Goal: Transaction & Acquisition: Download file/media

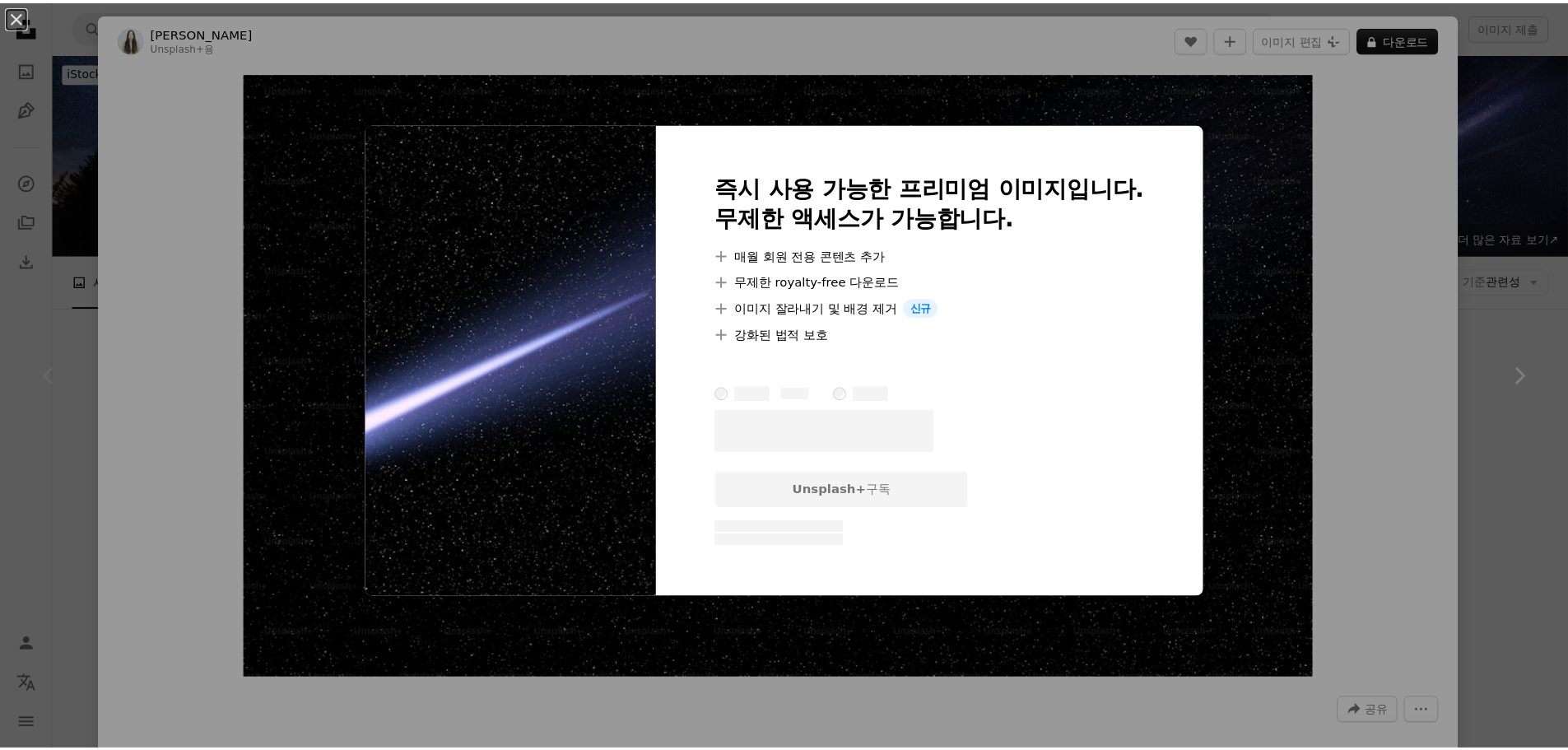
scroll to position [82, 0]
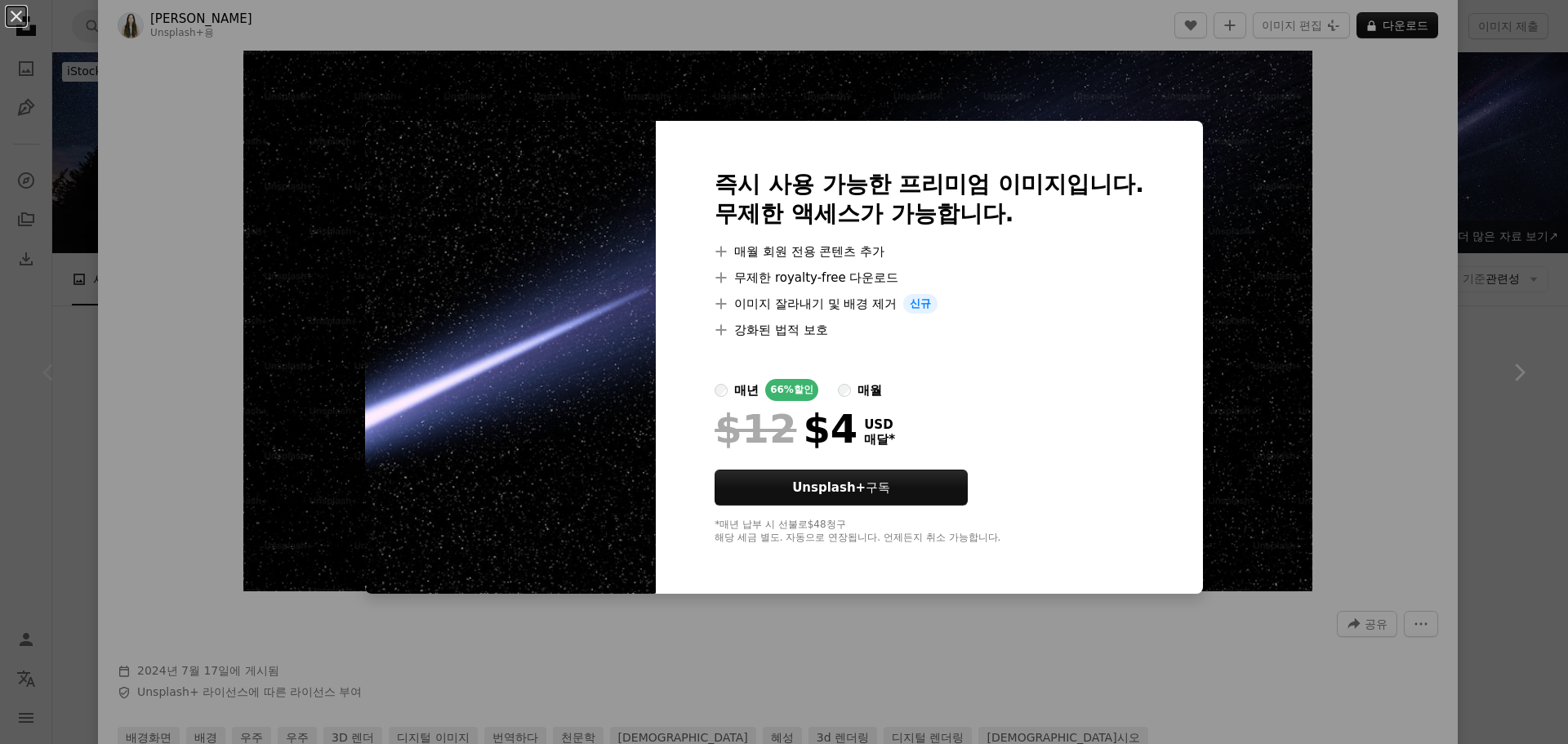
click at [1509, 163] on div "An X shape 즉시 사용 가능한 프리미엄 이미지입니다. 무제한 액세스가 가능합니다. A plus sign 매월 회원 전용 콘텐츠 추가 A…" at bounding box center [784, 372] width 1568 height 744
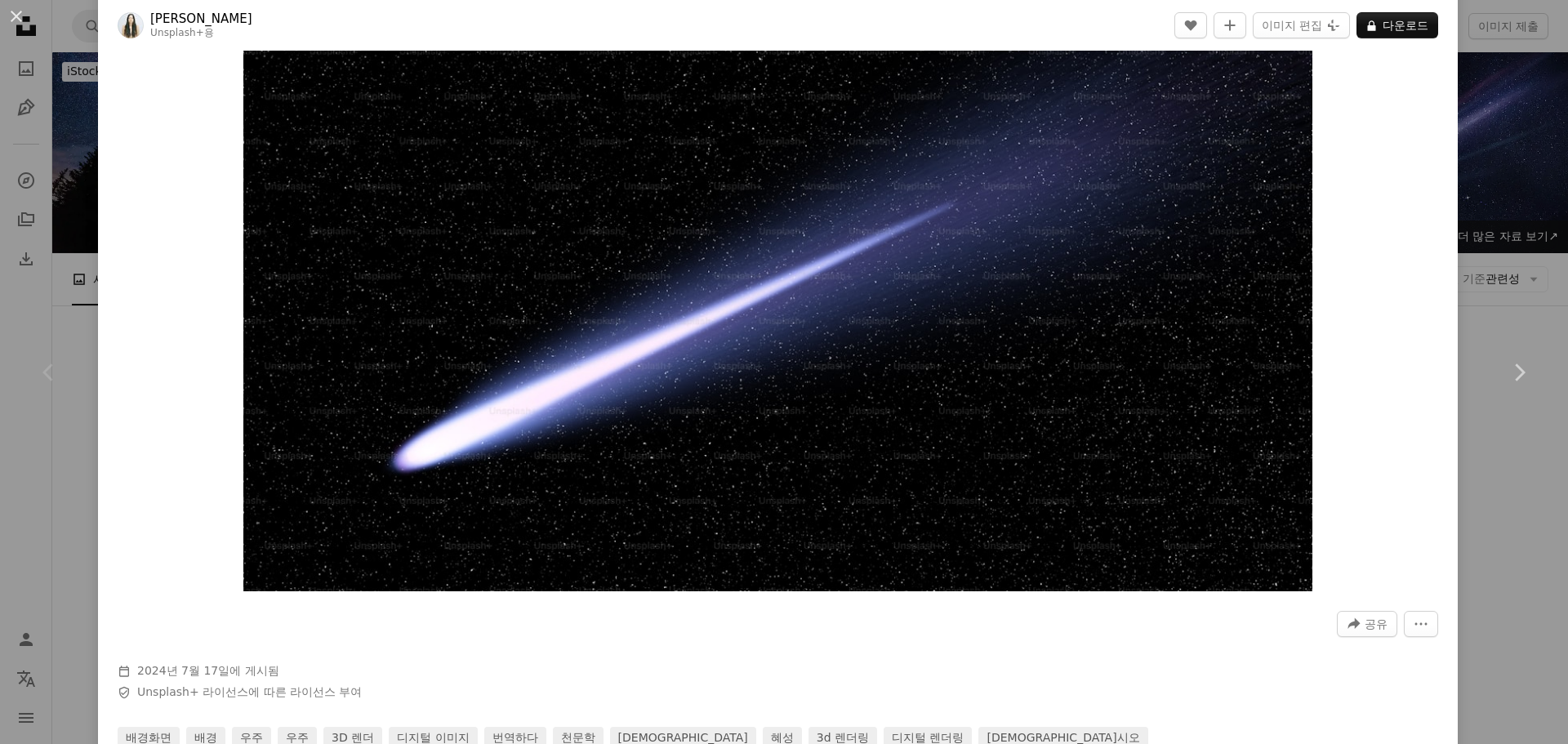
click at [1509, 160] on div "An X shape Chevron left Chevron right [PERSON_NAME] Unsplash+ 용 A heart A plus …" at bounding box center [784, 372] width 1568 height 744
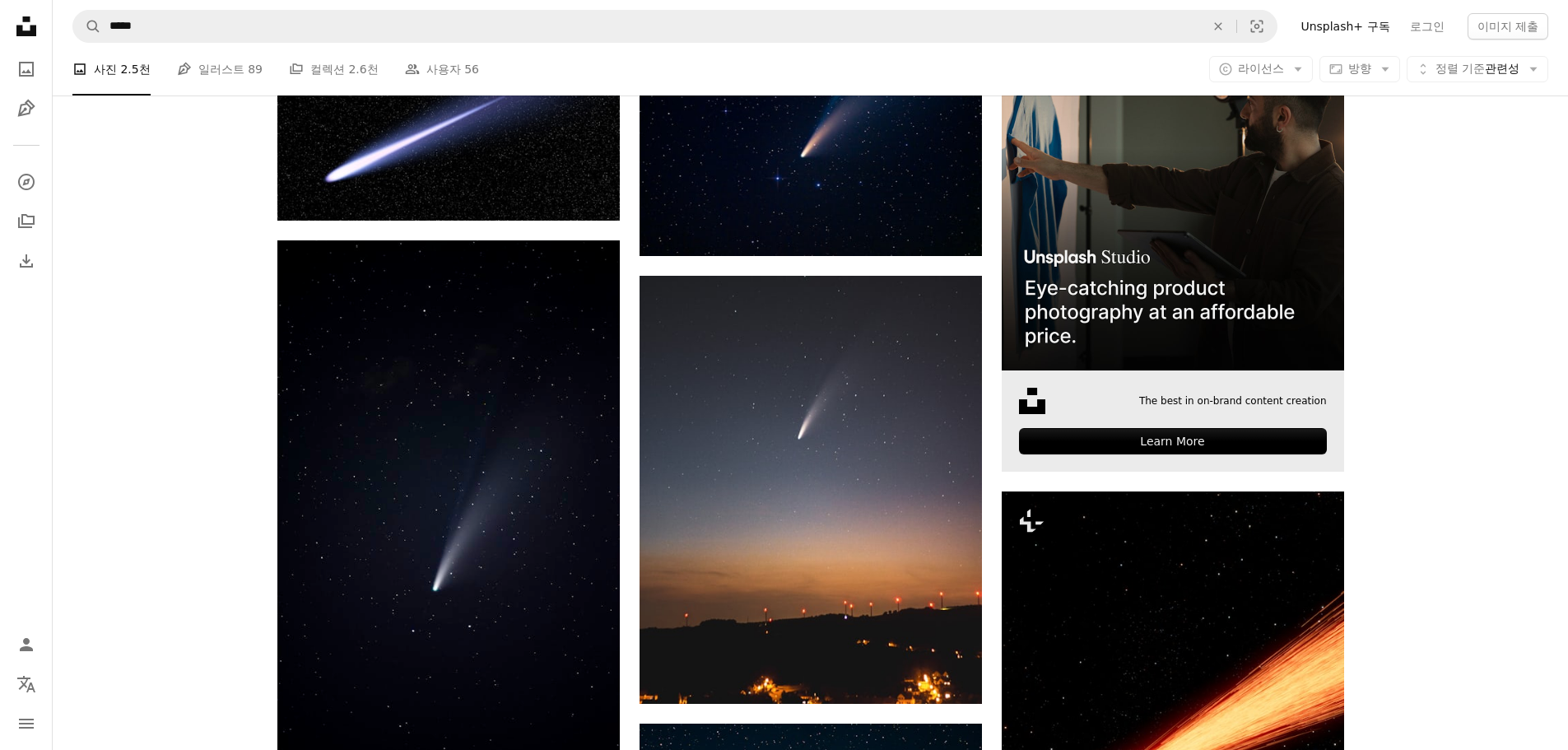
scroll to position [411, 0]
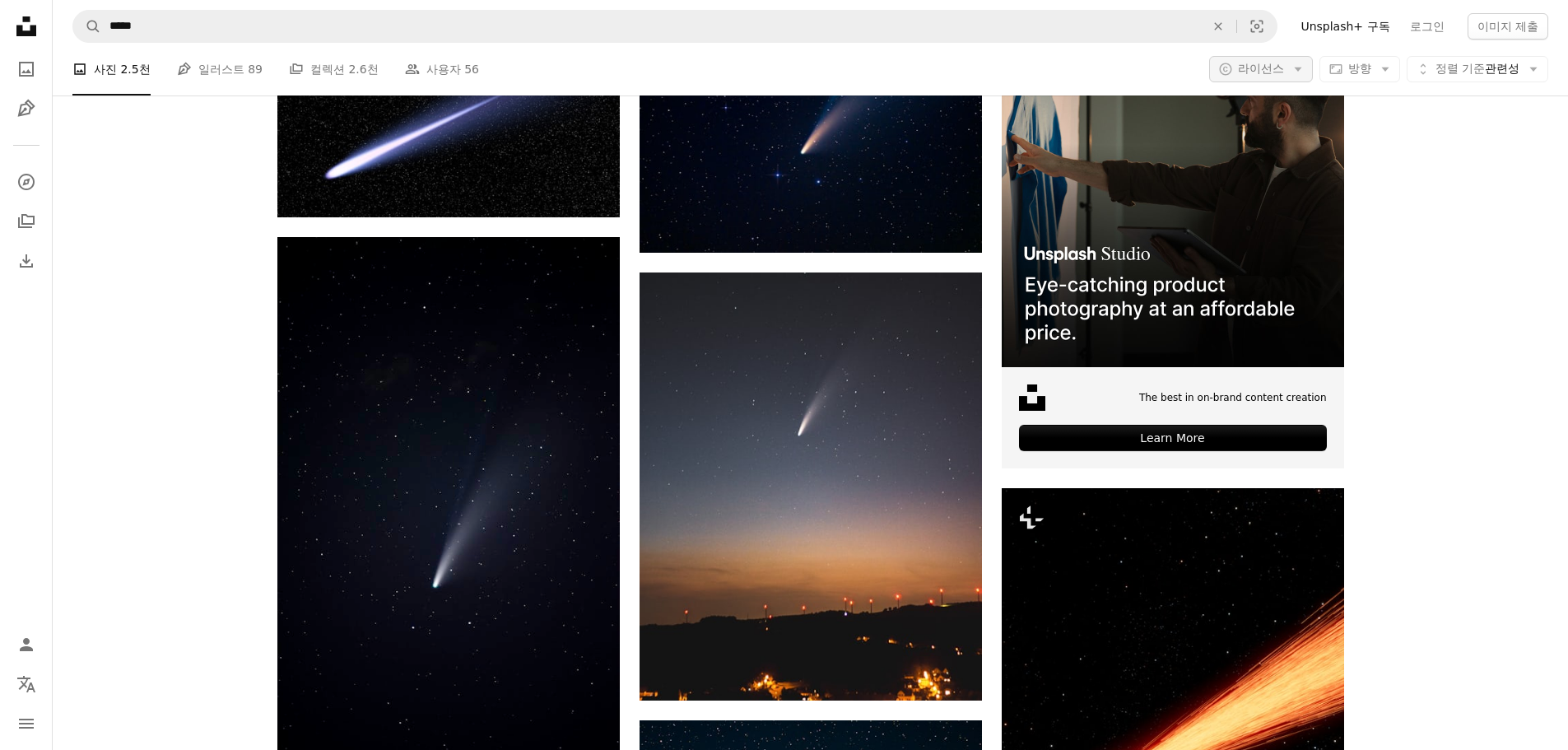
click at [1273, 71] on span "라이선스" at bounding box center [1261, 69] width 46 height 13
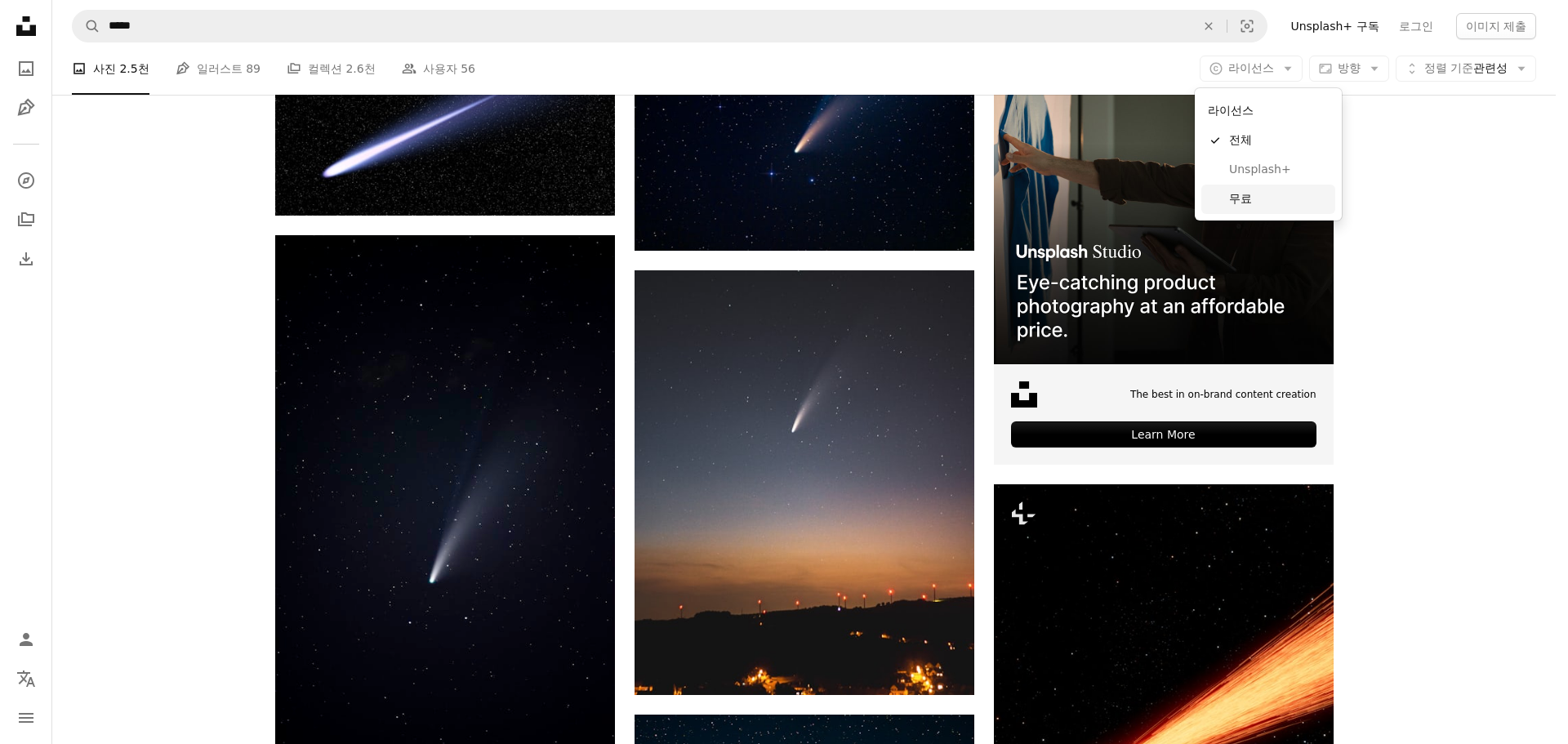
click at [1247, 200] on span "무료" at bounding box center [1278, 199] width 99 height 16
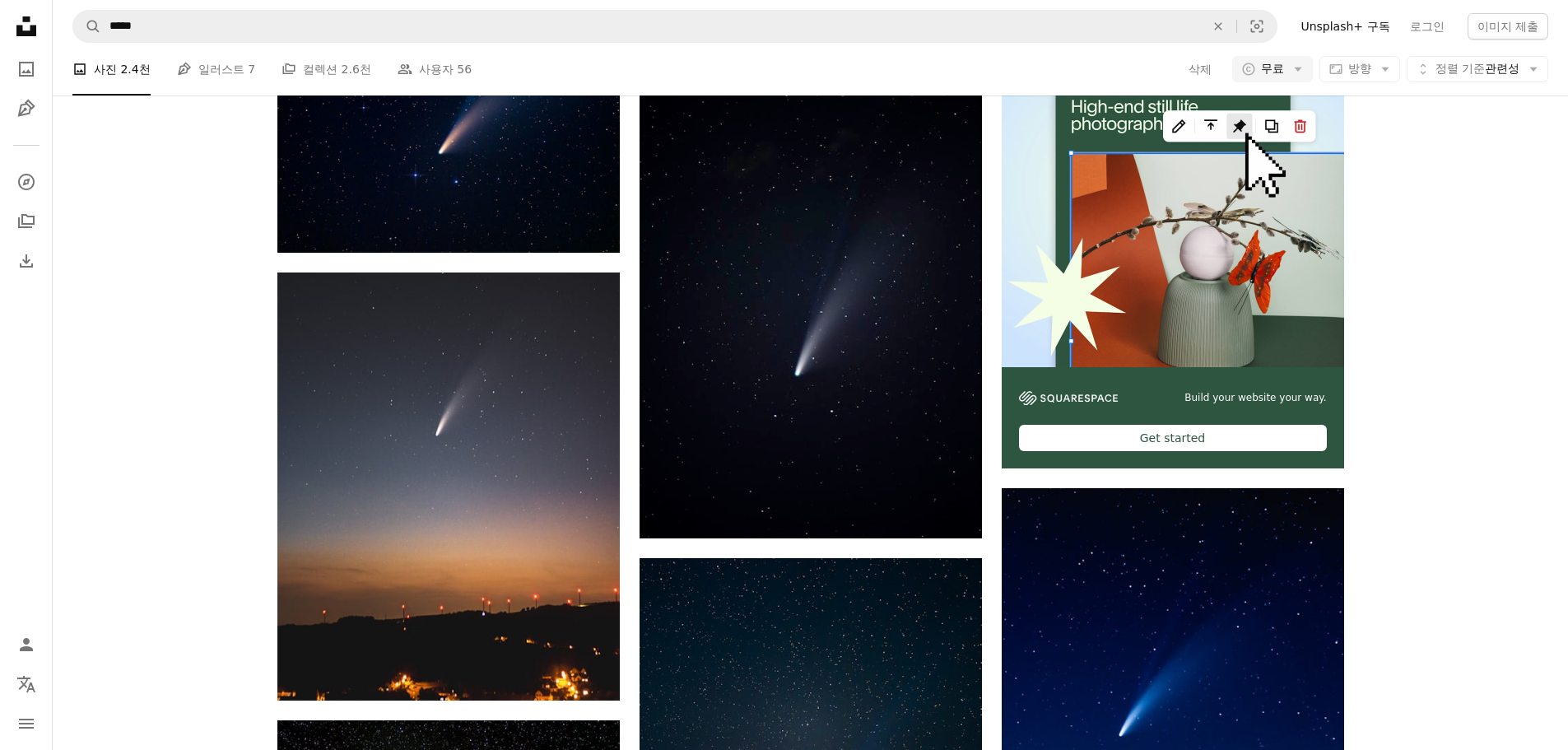
scroll to position [2724, 0]
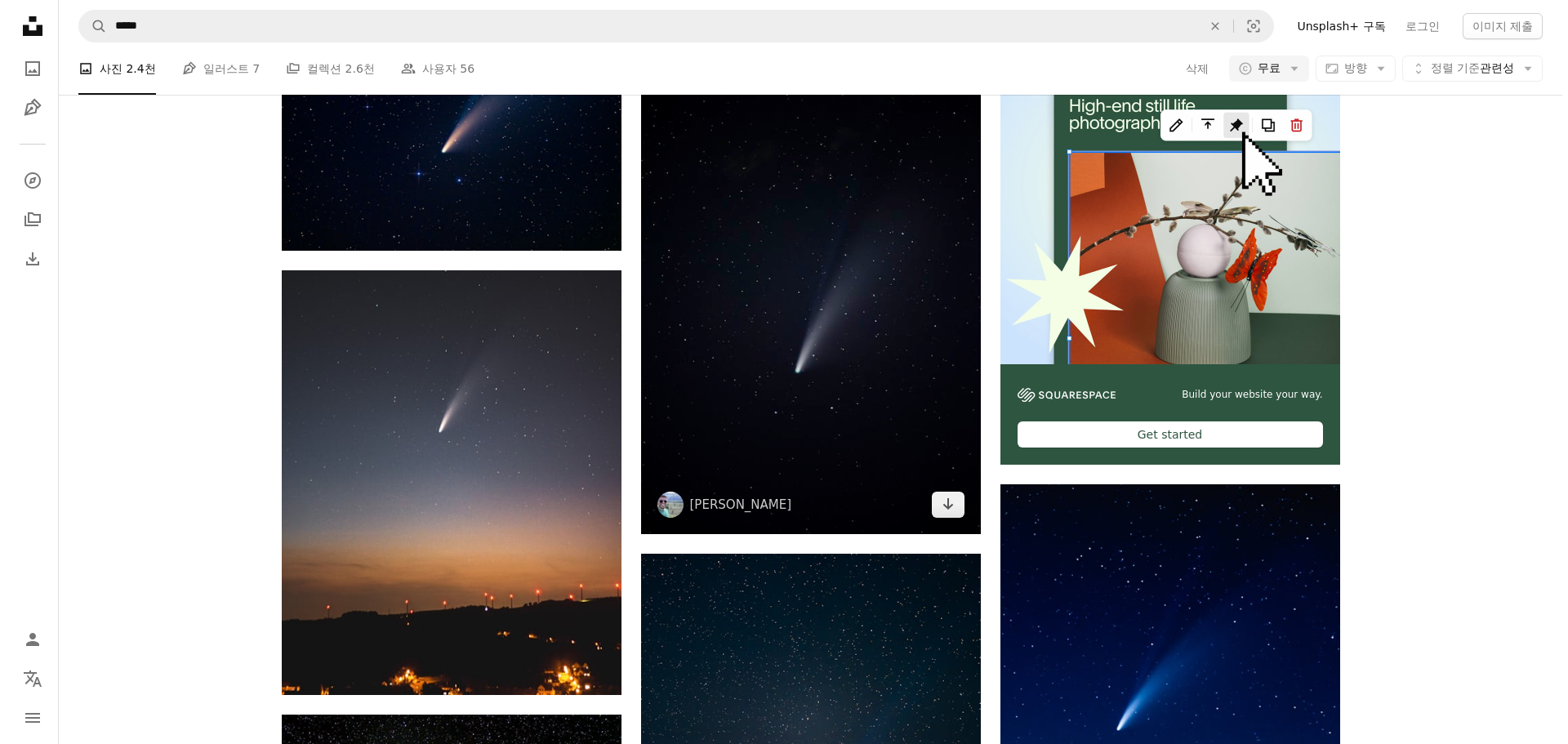
scroll to position [0, 0]
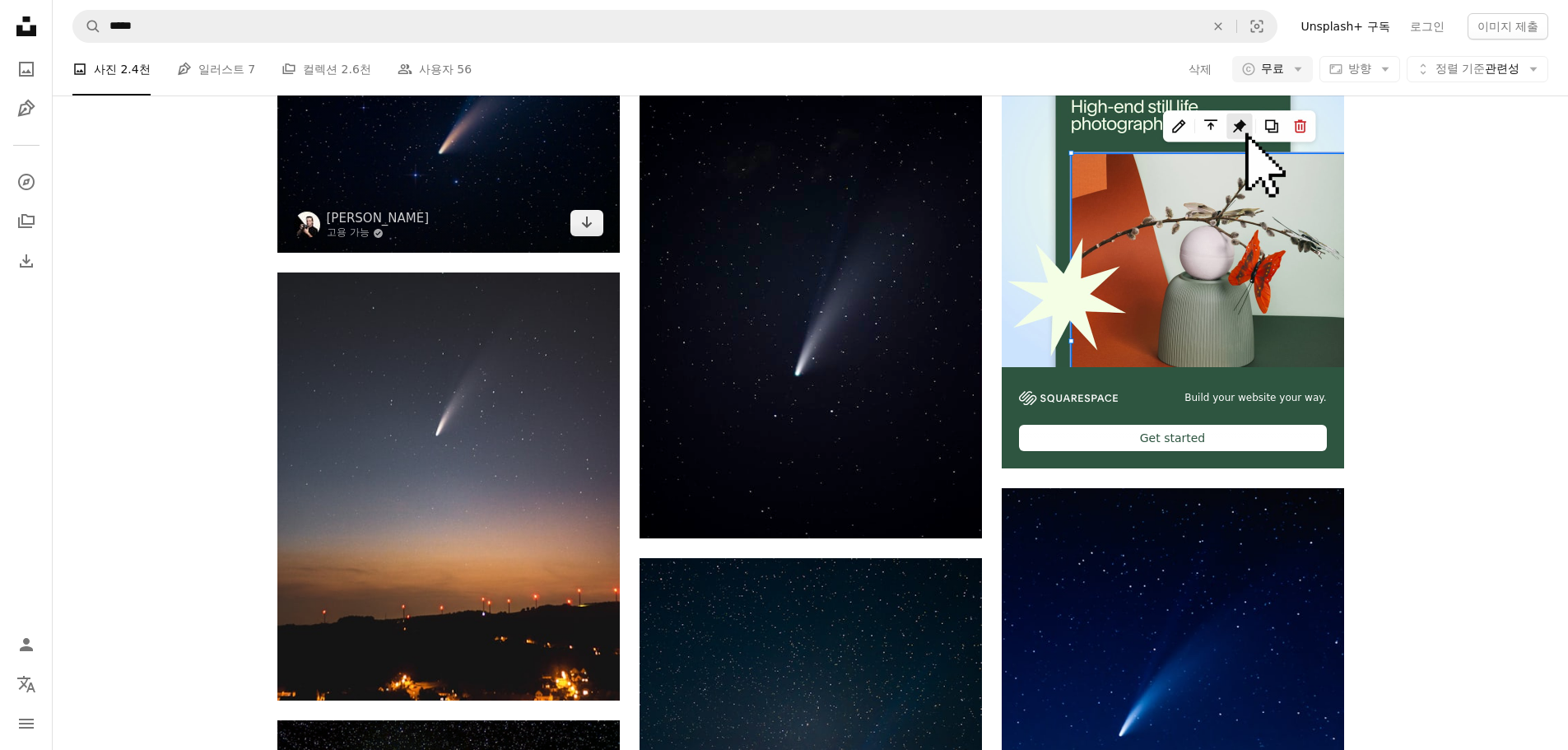
click at [454, 253] on img at bounding box center [449, 138] width 343 height 228
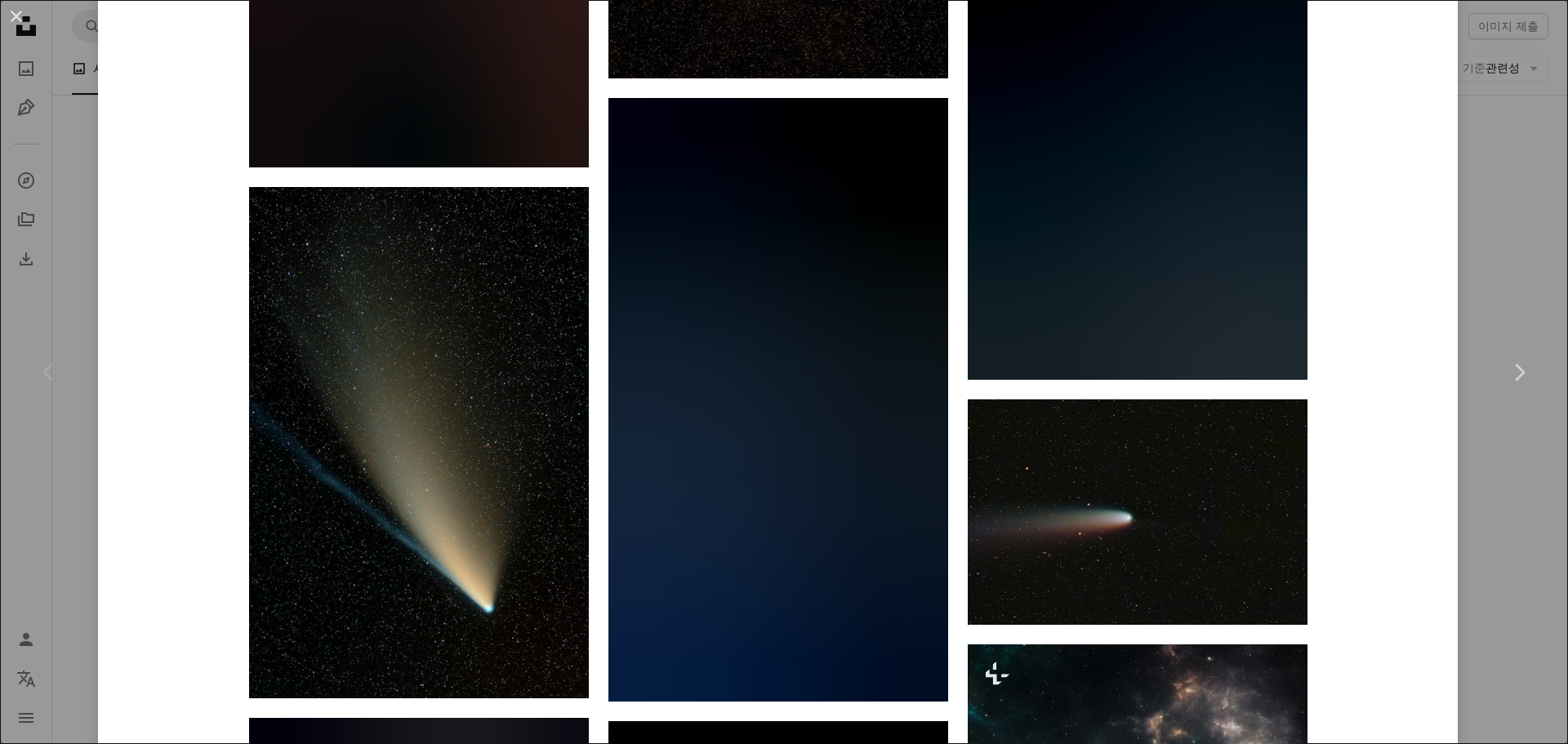
scroll to position [3856, 0]
